Goal: Transaction & Acquisition: Purchase product/service

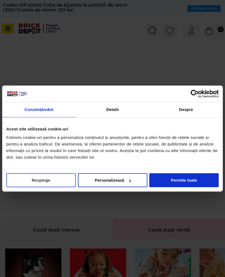
click at [56, 173] on button "Respinge" at bounding box center [40, 180] width 69 height 14
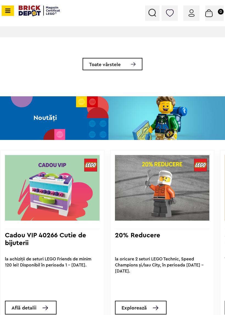
scroll to position [335, 0]
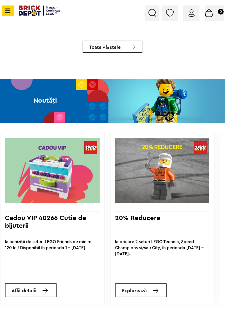
click at [131, 45] on img at bounding box center [133, 47] width 5 height 4
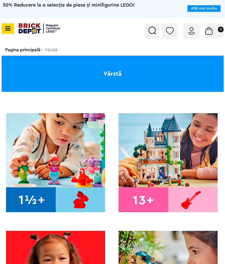
click at [15, 23] on div "Conectare Coș 0" at bounding box center [112, 31] width 225 height 26
click at [14, 29] on span at bounding box center [8, 28] width 12 height 10
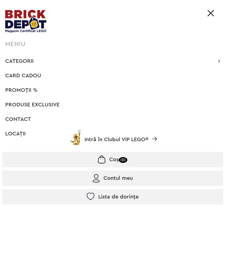
click at [28, 60] on span "Categorii" at bounding box center [19, 60] width 28 height 5
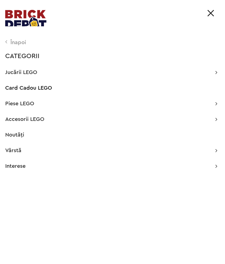
click at [36, 70] on span "Jucării LEGO" at bounding box center [21, 72] width 32 height 5
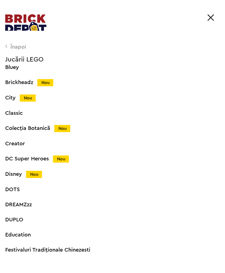
scroll to position [78, 0]
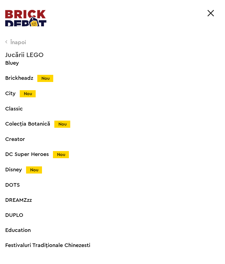
click at [212, 11] on img at bounding box center [210, 13] width 7 height 7
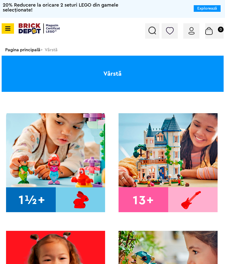
click at [150, 27] on img at bounding box center [152, 31] width 8 height 8
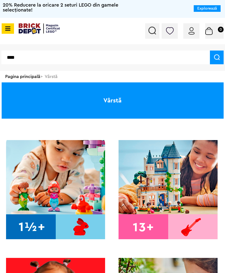
type input "****"
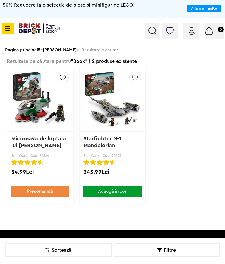
click at [156, 31] on img at bounding box center [152, 31] width 8 height 8
